Goal: Information Seeking & Learning: Learn about a topic

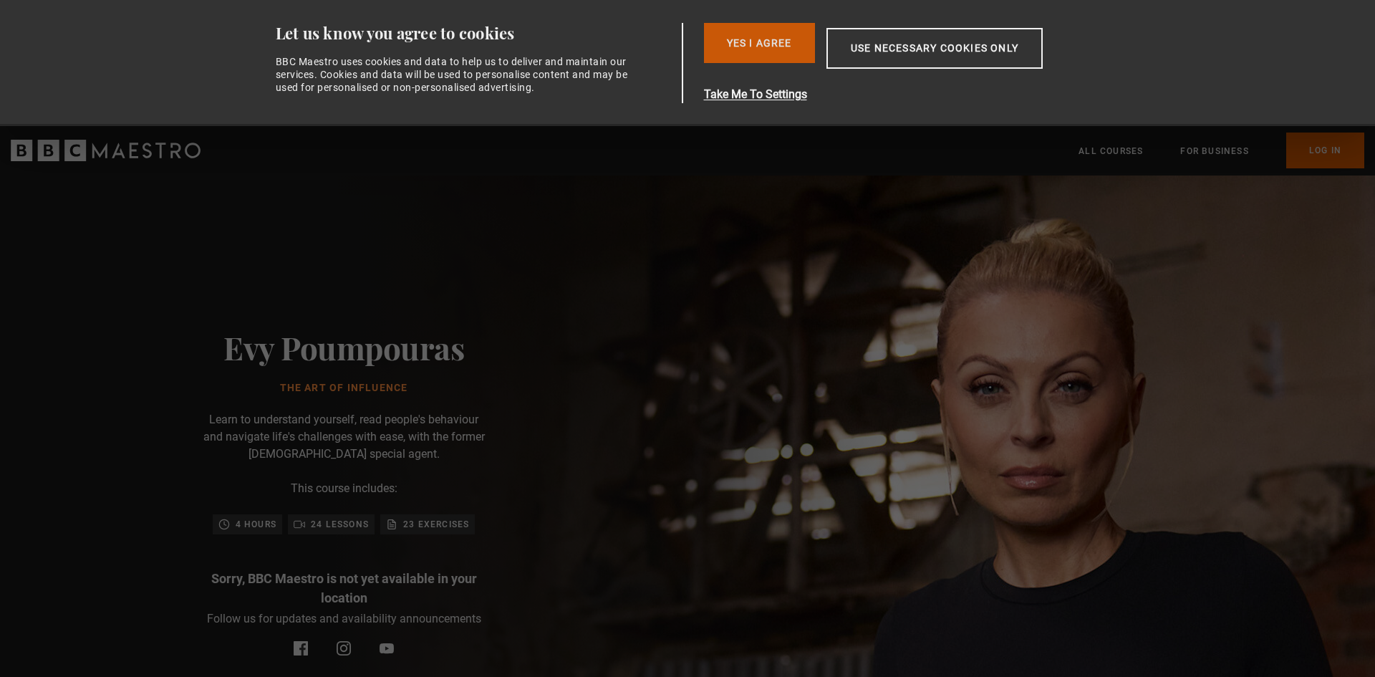
click at [761, 39] on button "Yes I Agree" at bounding box center [759, 43] width 111 height 40
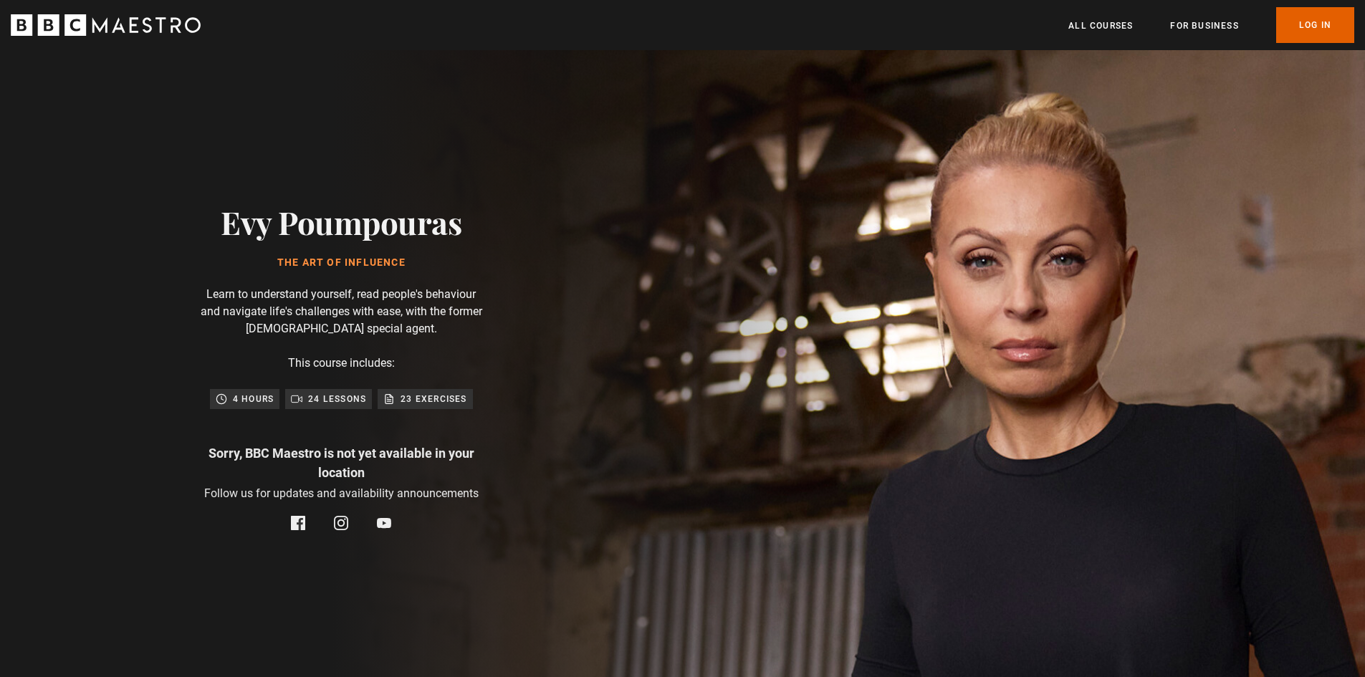
click at [414, 269] on h1 "The Art of Influence" at bounding box center [341, 262] width 241 height 11
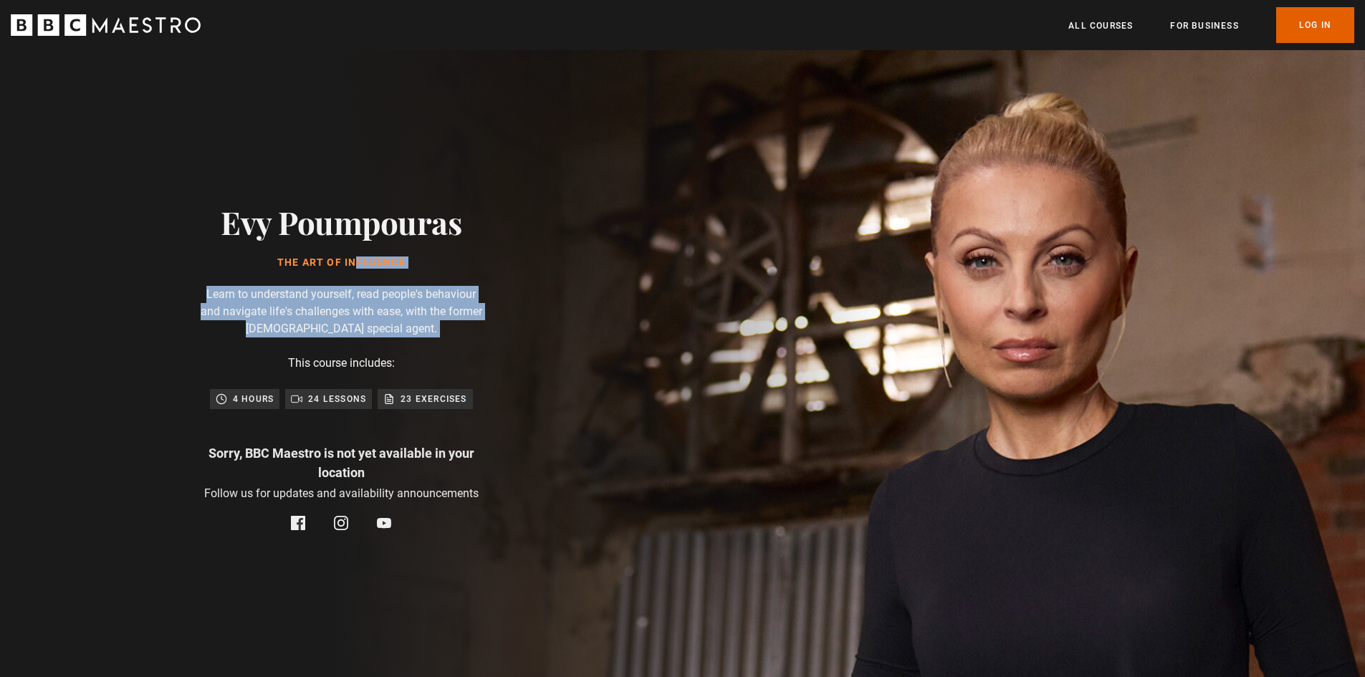
drag, startPoint x: 414, startPoint y: 269, endPoint x: 395, endPoint y: 334, distance: 68.0
click at [395, 334] on div "Evy Poumpouras The Art of Influence Learn to understand yourself, read people's…" at bounding box center [341, 367] width 458 height 634
click at [395, 334] on p "Learn to understand yourself, read people's behaviour and navigate life's chall…" at bounding box center [341, 312] width 287 height 52
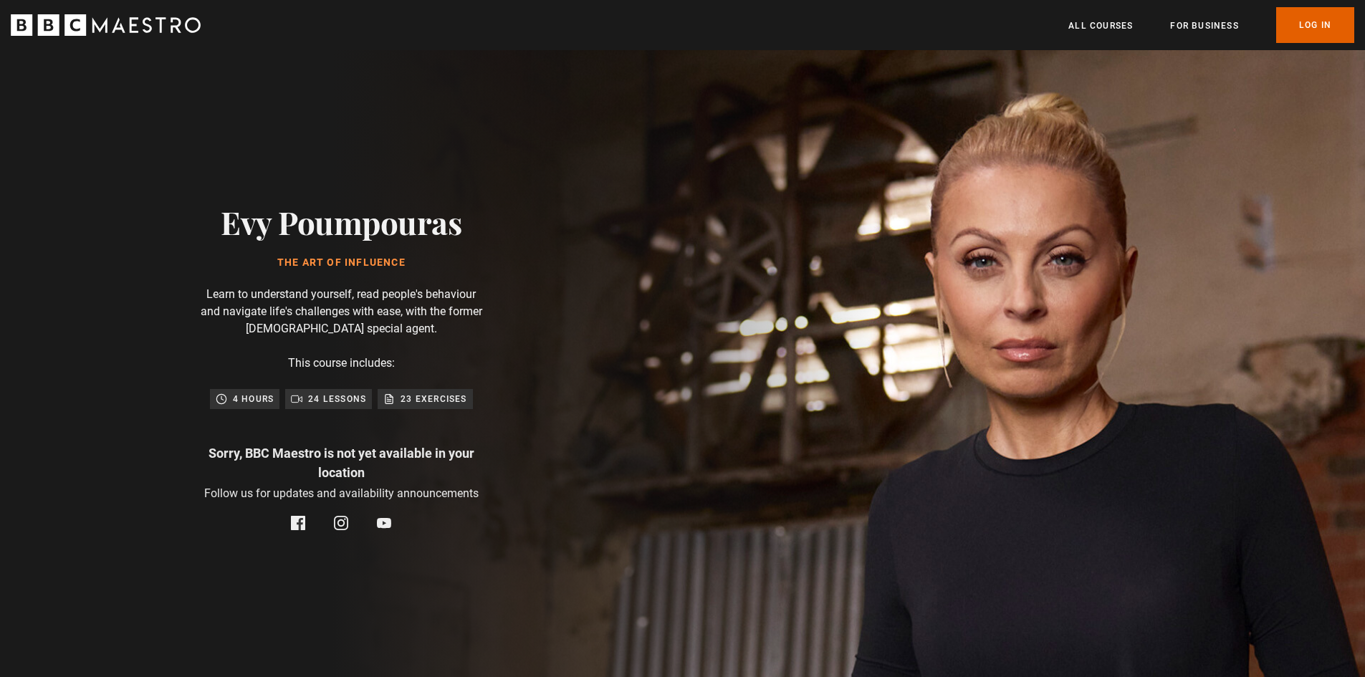
click at [433, 221] on h2 "Evy Poumpouras" at bounding box center [341, 221] width 241 height 37
